Goal: Transaction & Acquisition: Purchase product/service

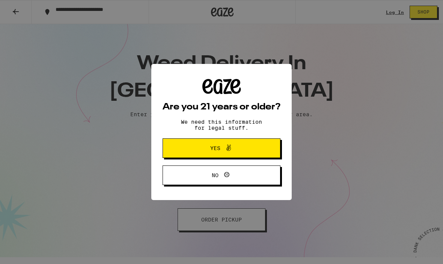
click at [244, 149] on span "Yes" at bounding box center [221, 148] width 57 height 10
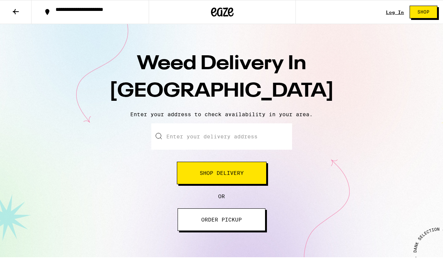
click at [241, 169] on button "Shop Delivery" at bounding box center [222, 172] width 90 height 23
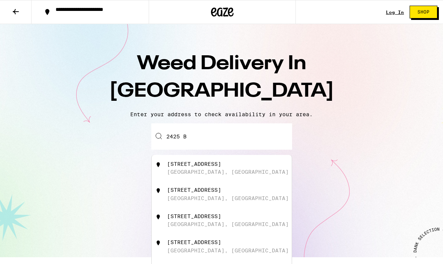
click at [177, 193] on div "[STREET_ADDRESS]" at bounding box center [194, 190] width 54 height 6
type input "[STREET_ADDRESS]"
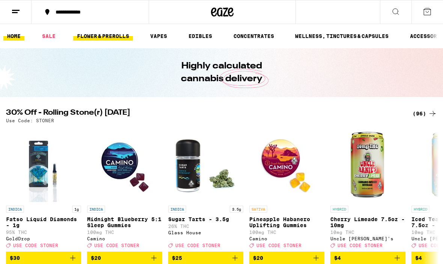
click at [95, 35] on link "FLOWER & PREROLLS" at bounding box center [103, 36] width 60 height 9
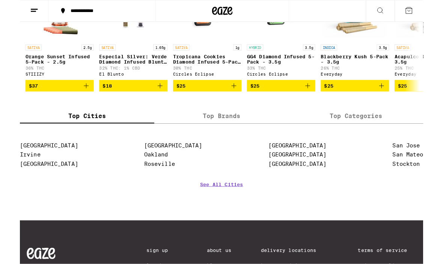
scroll to position [654, 0]
click at [290, 173] on link "[GEOGRAPHIC_DATA]" at bounding box center [305, 169] width 64 height 7
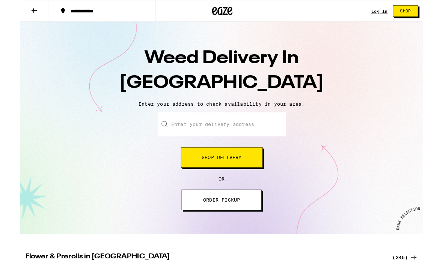
click at [183, 138] on input "Enter your delivery address" at bounding box center [221, 136] width 141 height 26
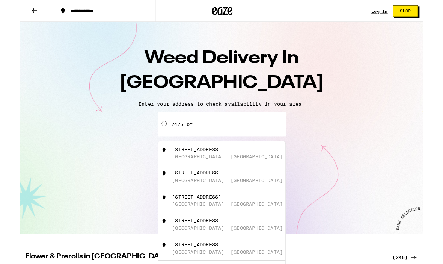
click at [173, 170] on div "[GEOGRAPHIC_DATA], [GEOGRAPHIC_DATA]" at bounding box center [228, 172] width 122 height 6
type input "[STREET_ADDRESS]"
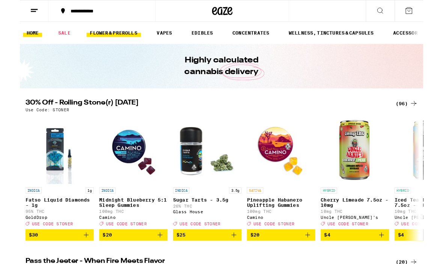
click at [103, 36] on link "FLOWER & PREROLLS" at bounding box center [103, 36] width 60 height 9
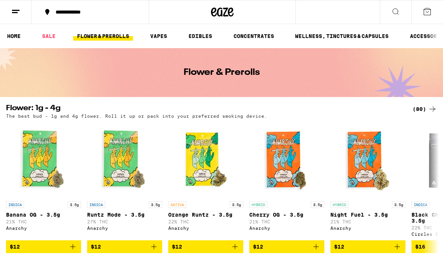
click at [12, 9] on icon at bounding box center [15, 11] width 9 height 9
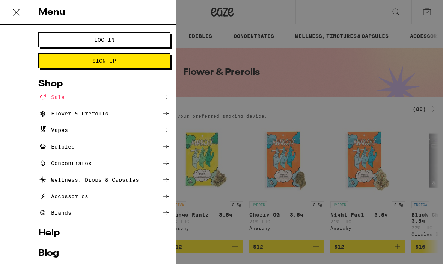
click at [166, 116] on icon at bounding box center [165, 113] width 9 height 9
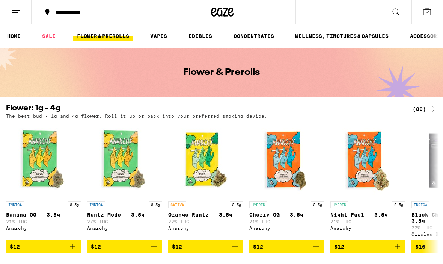
click at [24, 105] on h2 "Flower: 1g - 4g" at bounding box center [203, 108] width 394 height 9
click at [50, 106] on h2 "Flower: 1g - 4g" at bounding box center [203, 108] width 394 height 9
click at [430, 107] on icon at bounding box center [432, 108] width 9 height 9
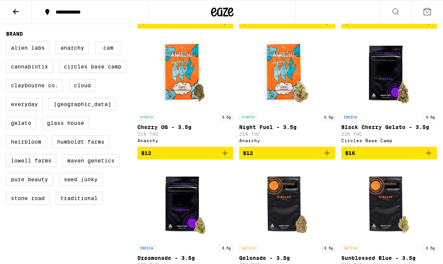
scroll to position [191, 0]
